Goal: Transaction & Acquisition: Book appointment/travel/reservation

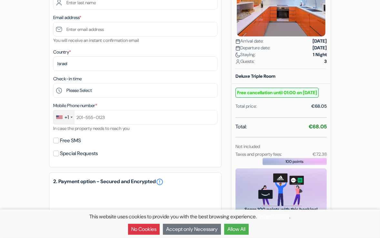
click at [356, 58] on form "Checkout add_box [GEOGRAPHIC_DATA] Hostel & Guesthouse by Host Wise [STREET_ADD…" at bounding box center [190, 117] width 380 height 472
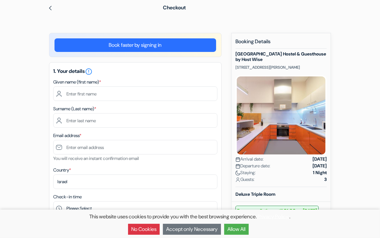
scroll to position [28, 0]
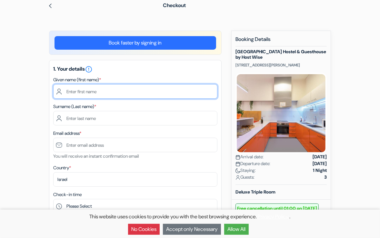
click at [81, 93] on input "text" at bounding box center [135, 91] width 164 height 15
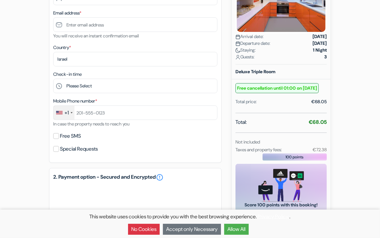
scroll to position [152, 0]
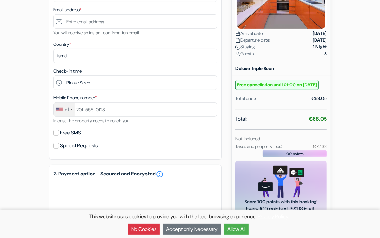
click at [319, 122] on strong "€68.05" at bounding box center [318, 119] width 18 height 7
copy strong "68.05"
click at [321, 149] on small "€72.38" at bounding box center [320, 147] width 14 height 6
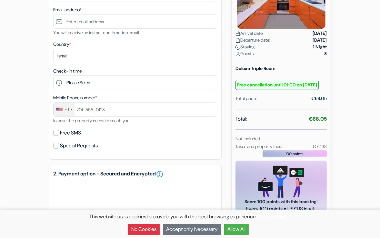
copy small "72.38"
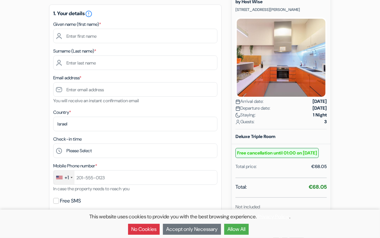
scroll to position [85, 0]
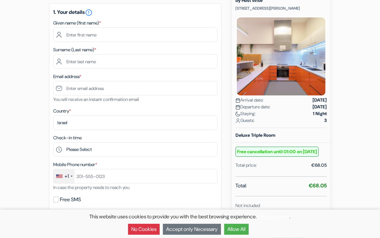
click at [96, 114] on div "Country * Select country [GEOGRAPHIC_DATA] [GEOGRAPHIC_DATA] [GEOGRAPHIC_DATA] …" at bounding box center [135, 118] width 164 height 23
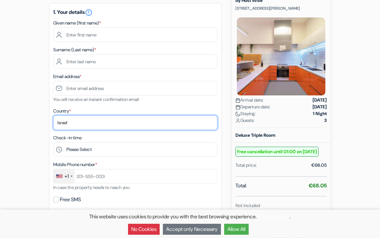
click at [78, 122] on select "Select country [GEOGRAPHIC_DATA] [GEOGRAPHIC_DATA] [GEOGRAPHIC_DATA] [GEOGRAPHI…" at bounding box center [135, 123] width 164 height 15
select select "us"
click at [53, 116] on select "Select country [GEOGRAPHIC_DATA] [GEOGRAPHIC_DATA] [GEOGRAPHIC_DATA] [GEOGRAPHI…" at bounding box center [135, 123] width 164 height 15
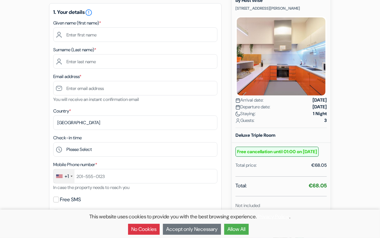
click at [32, 116] on form "Checkout add_box [GEOGRAPHIC_DATA] Hostel & Guesthouse by Host Wise [STREET_ADD…" at bounding box center [190, 176] width 380 height 472
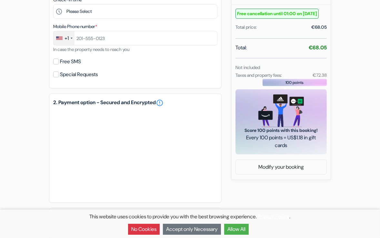
scroll to position [217, 0]
